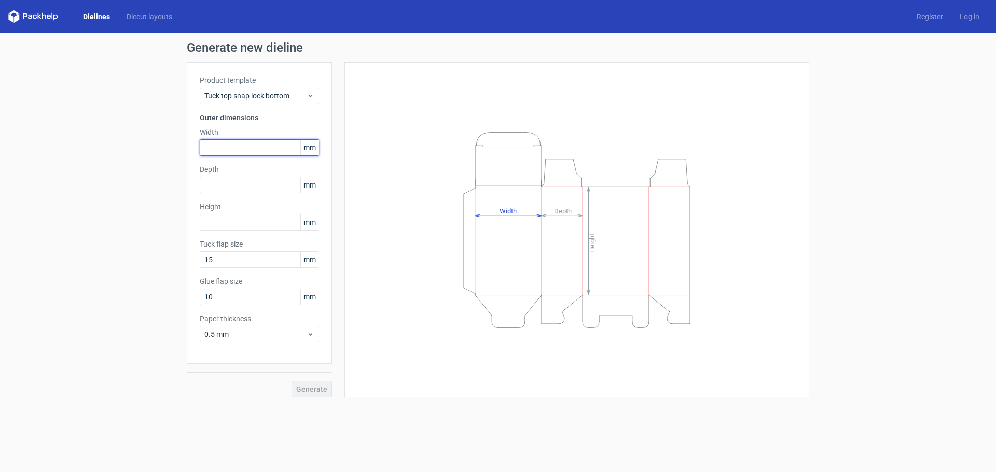
click at [220, 142] on input "text" at bounding box center [259, 147] width 119 height 17
type input "38"
click at [212, 223] on input "text" at bounding box center [259, 222] width 119 height 17
type input "35"
click at [310, 393] on div "Generate" at bounding box center [259, 381] width 145 height 34
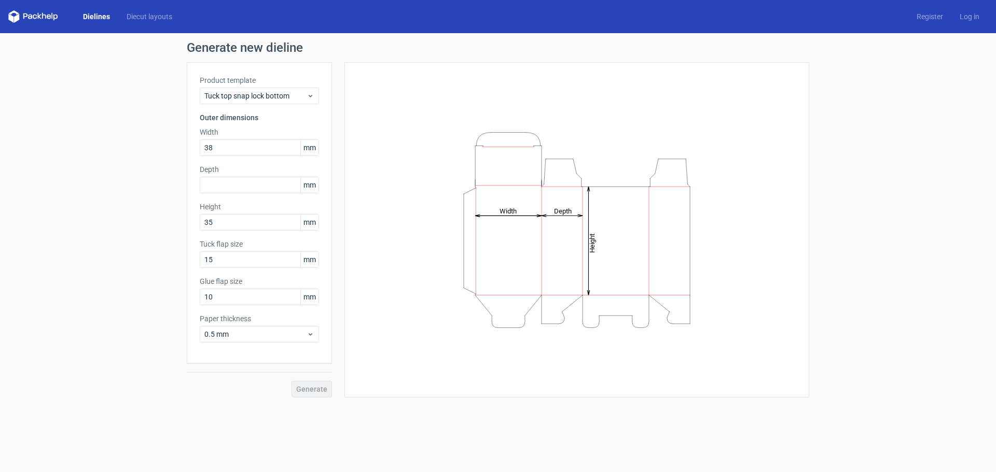
click at [310, 392] on div "Generate" at bounding box center [259, 381] width 145 height 34
click at [307, 94] on icon at bounding box center [310, 96] width 8 height 8
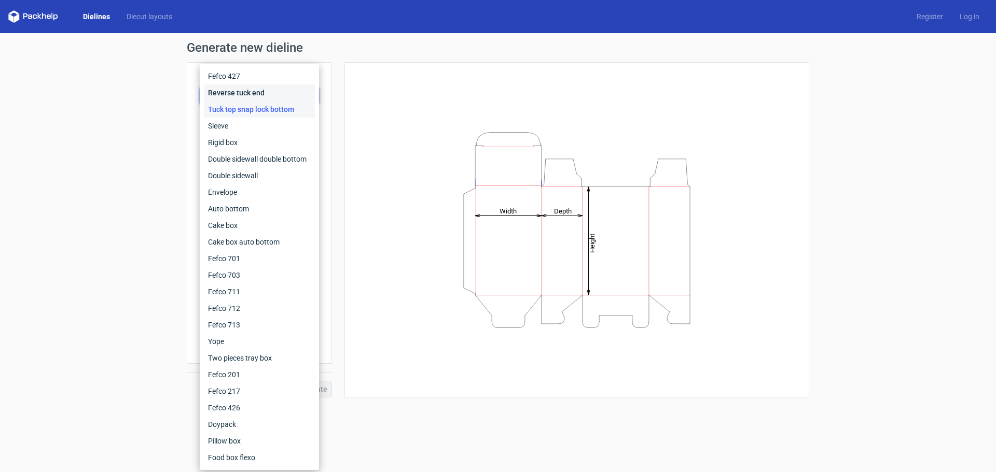
click at [253, 95] on div "Reverse tuck end" at bounding box center [259, 93] width 111 height 17
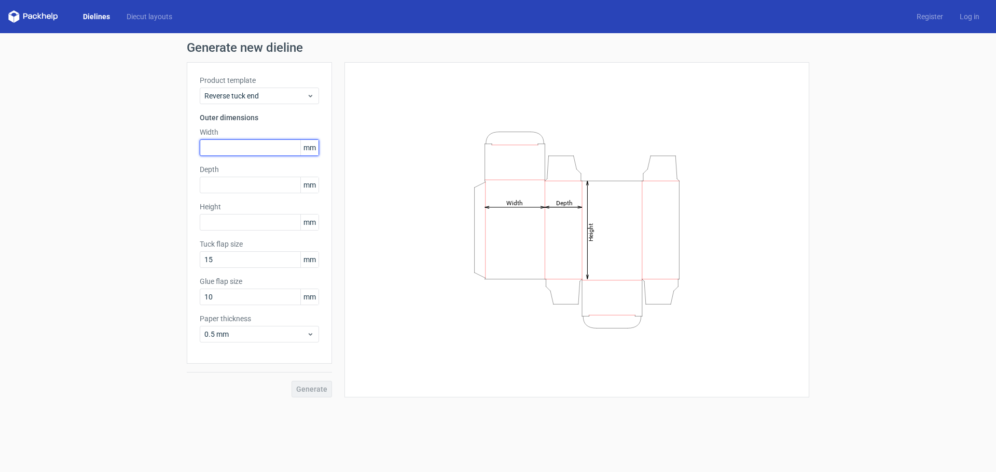
click at [224, 146] on input "text" at bounding box center [259, 147] width 119 height 17
type input "35"
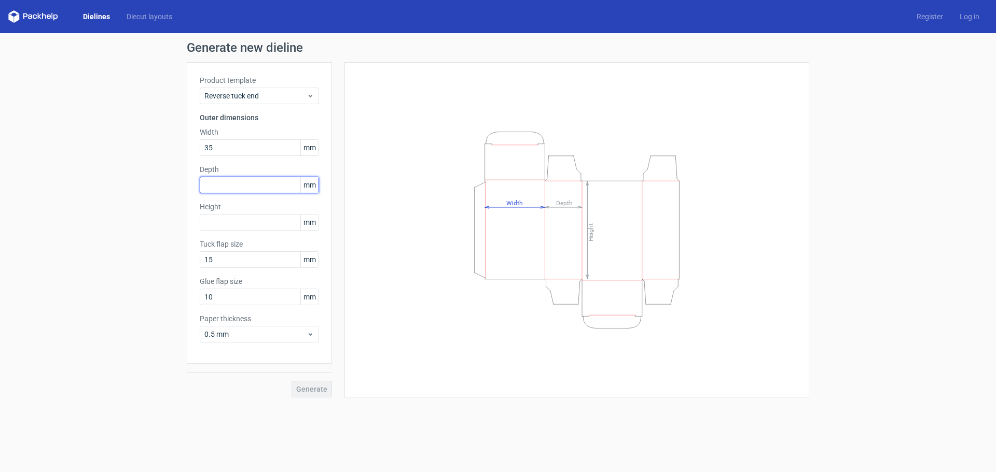
click at [213, 190] on input "text" at bounding box center [259, 185] width 119 height 17
type input "38"
click at [209, 226] on input "text" at bounding box center [259, 222] width 119 height 17
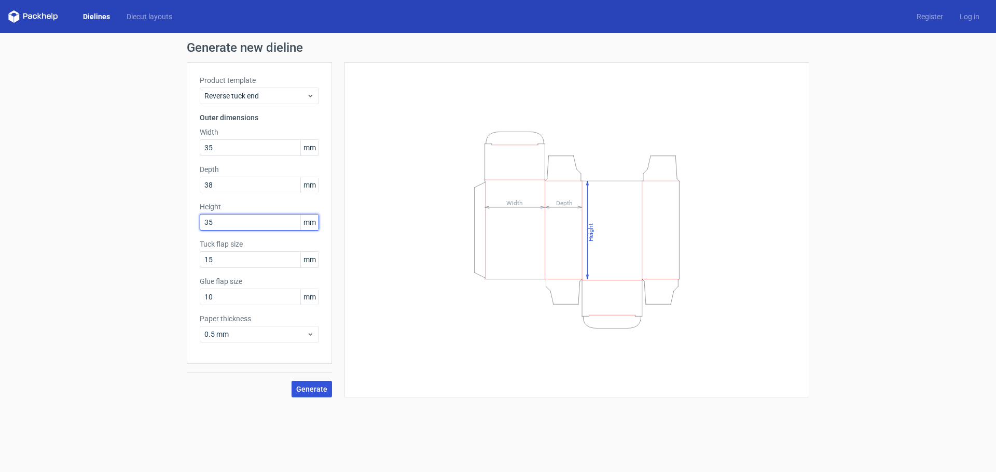
type input "35"
click at [316, 386] on span "Generate" at bounding box center [311, 389] width 31 height 7
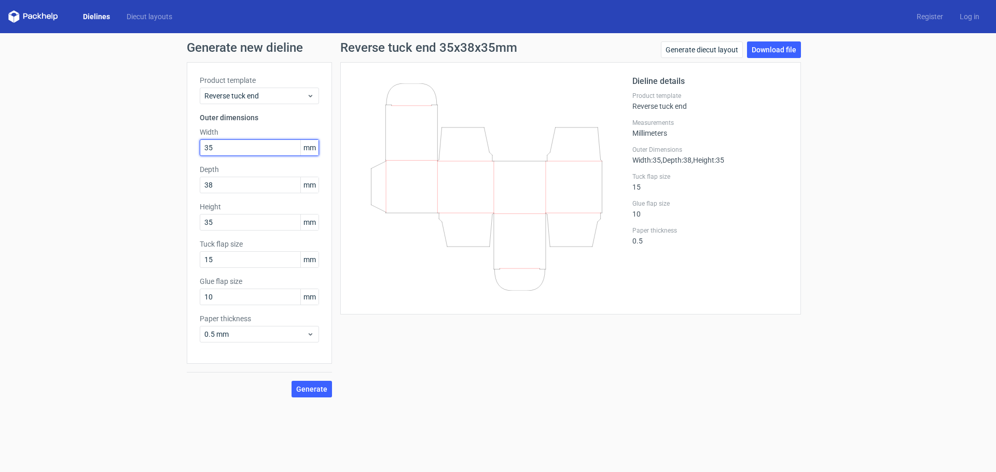
drag, startPoint x: 216, startPoint y: 151, endPoint x: 114, endPoint y: 151, distance: 101.6
click at [114, 151] on div "Generate new dieline Product template Reverse tuck end Outer dimensions Width 3…" at bounding box center [498, 219] width 996 height 373
type input "38"
click at [314, 394] on button "Generate" at bounding box center [311, 389] width 40 height 17
click at [774, 49] on link "Download file" at bounding box center [774, 49] width 54 height 17
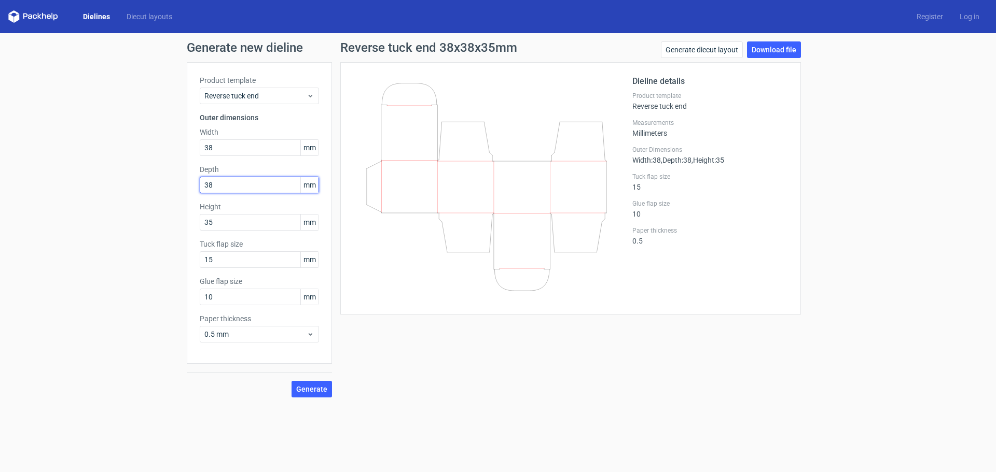
drag, startPoint x: 225, startPoint y: 187, endPoint x: 130, endPoint y: 184, distance: 94.4
click at [130, 184] on div "Generate new dieline Product template Reverse tuck end Outer dimensions Width 3…" at bounding box center [498, 219] width 996 height 373
type input "35"
click at [299, 391] on span "Generate" at bounding box center [311, 389] width 31 height 7
click at [774, 45] on link "Download file" at bounding box center [774, 49] width 54 height 17
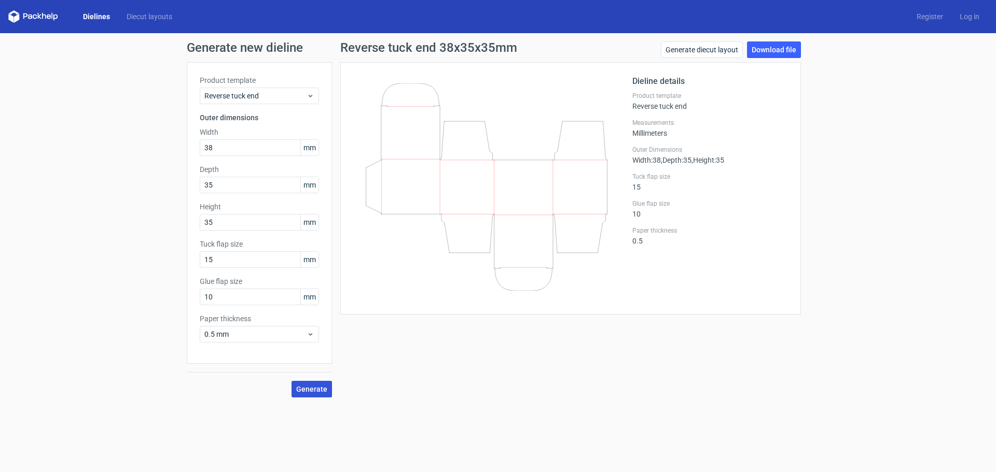
click at [300, 390] on span "Generate" at bounding box center [311, 389] width 31 height 7
click at [771, 48] on link "Download file" at bounding box center [774, 49] width 54 height 17
